Goal: Task Accomplishment & Management: Use online tool/utility

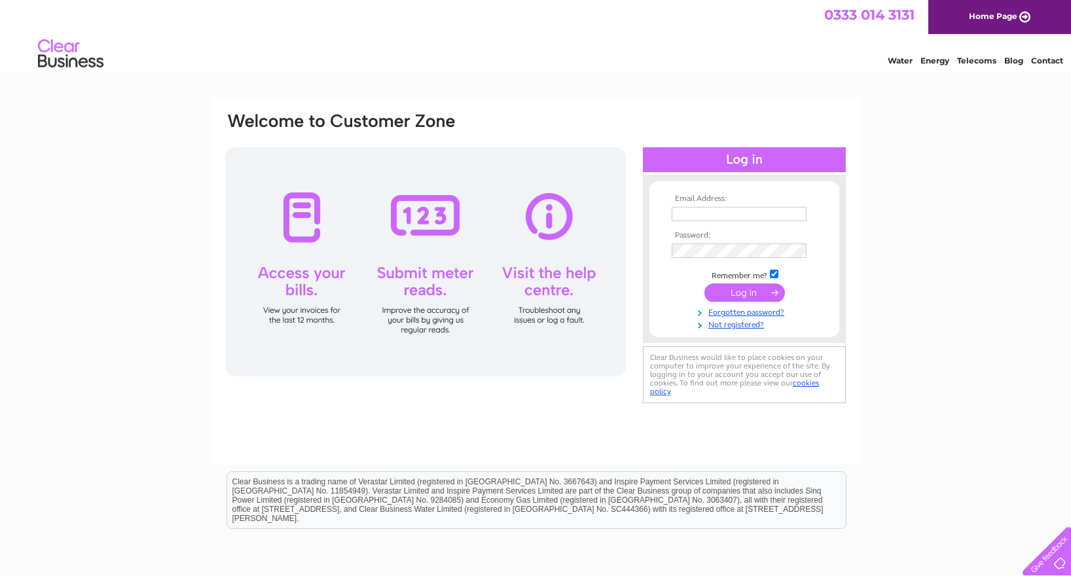
type input "[EMAIL_ADDRESS][DOMAIN_NAME]"
click at [738, 289] on input "submit" at bounding box center [744, 292] width 80 height 18
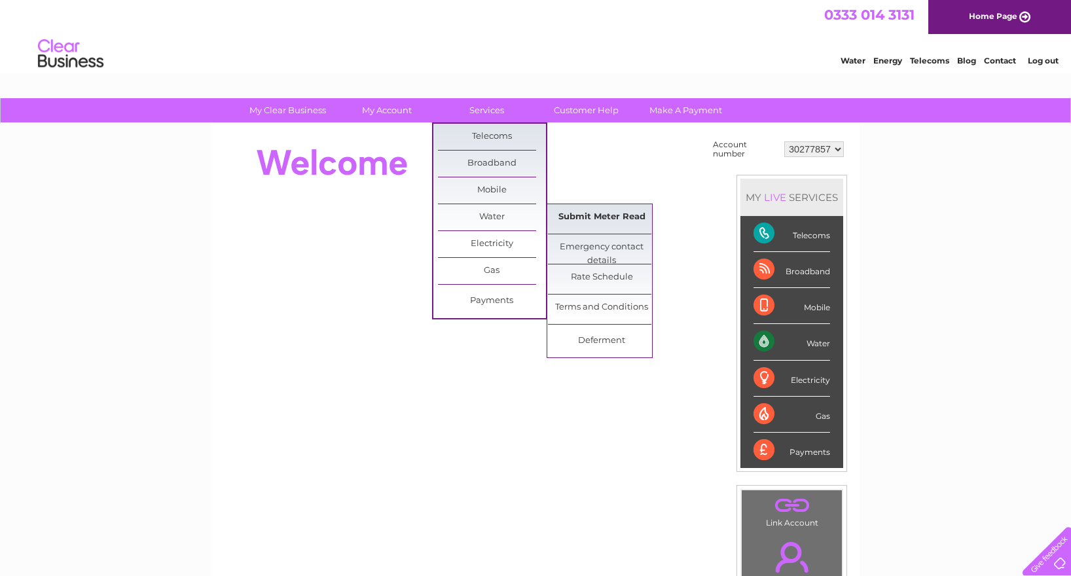
click at [603, 215] on link "Submit Meter Read" at bounding box center [602, 217] width 108 height 26
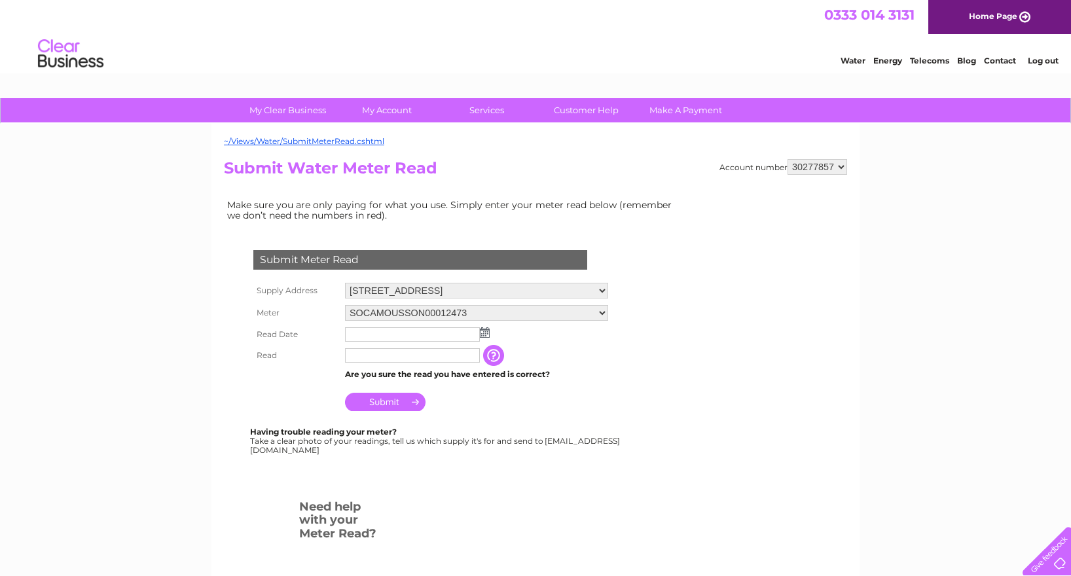
click at [484, 331] on img at bounding box center [485, 332] width 10 height 10
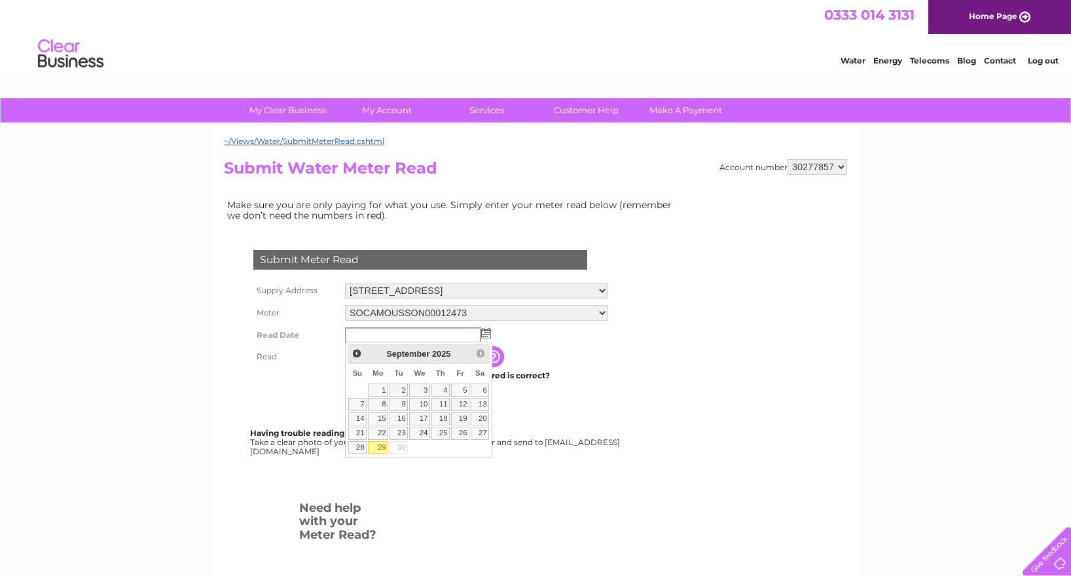
click at [373, 448] on link "29" at bounding box center [378, 447] width 20 height 13
type input "2025/09/29"
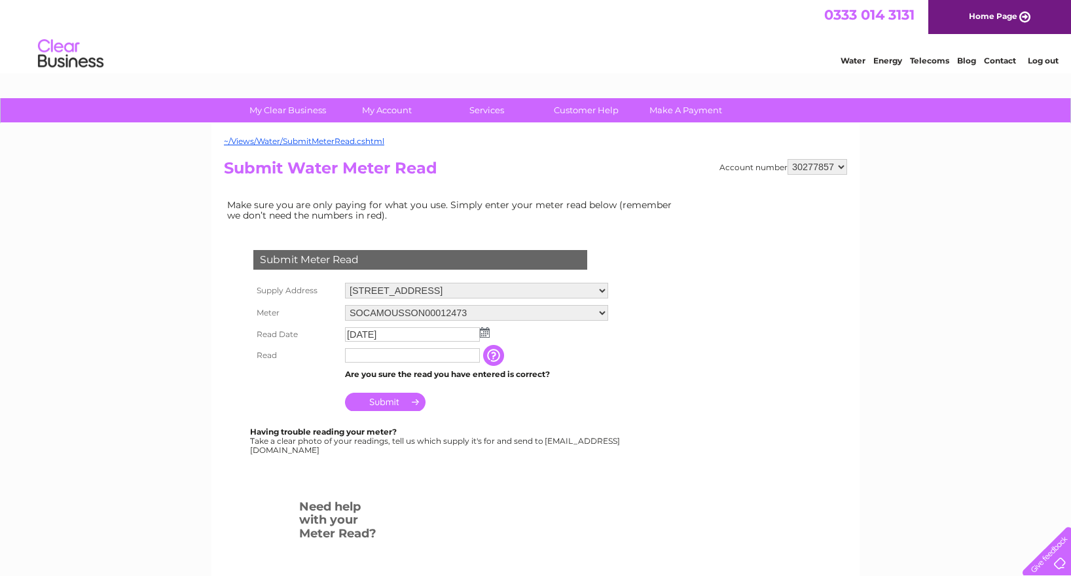
click at [376, 361] on input "text" at bounding box center [412, 355] width 135 height 14
type input "7088"
click at [395, 402] on input "Submit" at bounding box center [385, 403] width 80 height 18
